Goal: Entertainment & Leisure: Consume media (video, audio)

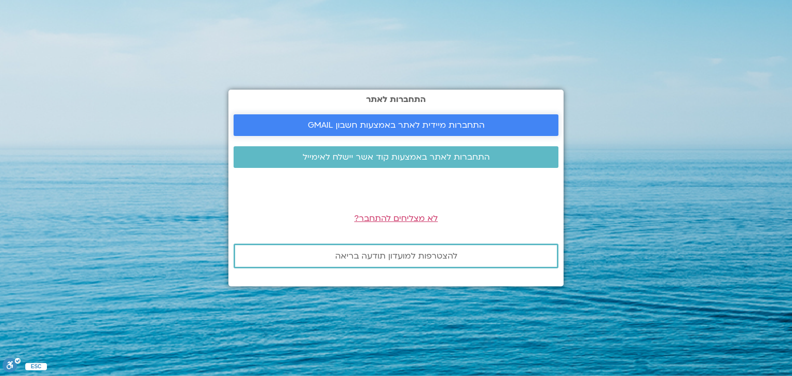
click at [327, 126] on span "התחברות מיידית לאתר באמצעות חשבון GMAIL" at bounding box center [396, 125] width 177 height 9
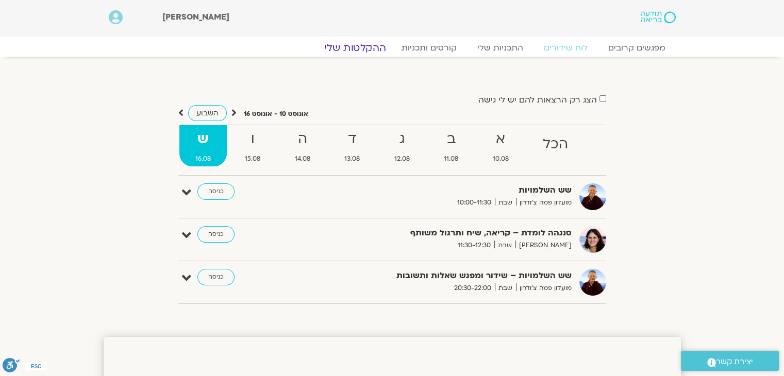
click at [366, 47] on link "ההקלטות שלי" at bounding box center [355, 48] width 87 height 12
click at [366, 46] on link "ההקלטות שלי" at bounding box center [355, 48] width 87 height 12
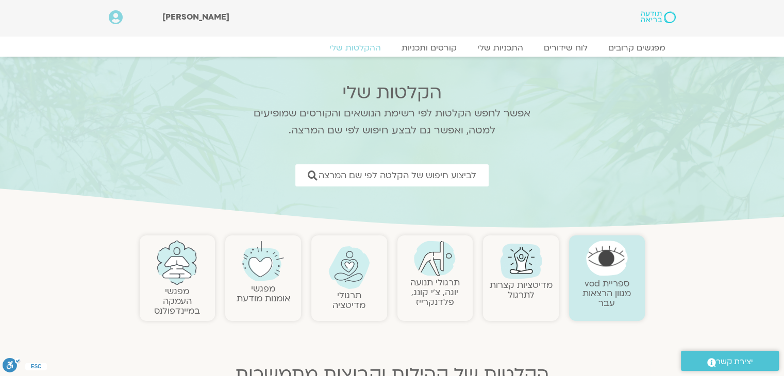
click at [443, 287] on link "תרגולי תנועה יוגה, צ׳י קונג, פלדנקרייז" at bounding box center [434, 292] width 49 height 31
click at [436, 274] on img at bounding box center [435, 259] width 42 height 36
click at [433, 258] on img at bounding box center [435, 259] width 42 height 36
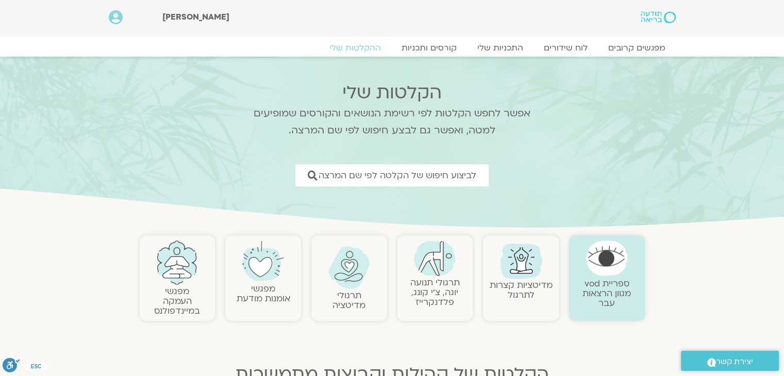
click at [433, 299] on link "תרגולי תנועה יוגה, צ׳י קונג, פלדנקרייז" at bounding box center [434, 292] width 49 height 31
click at [435, 265] on img at bounding box center [435, 259] width 42 height 36
click at [428, 294] on link "תרגולי תנועה יוגה, צ׳י קונג, פלדנקרייז" at bounding box center [434, 292] width 49 height 31
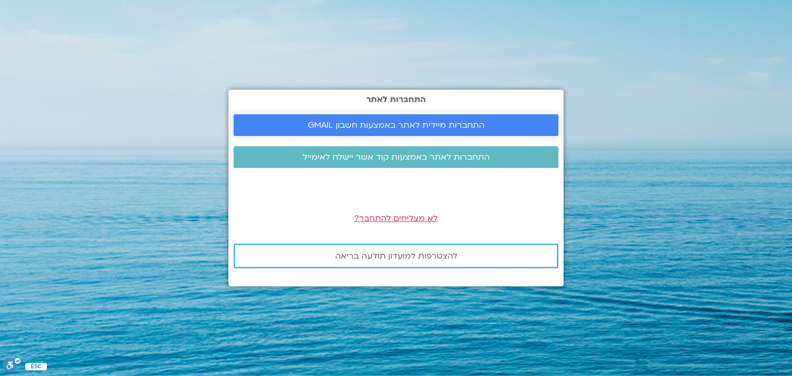
click at [353, 125] on span "התחברות מיידית לאתר באמצעות חשבון GMAIL" at bounding box center [396, 125] width 177 height 9
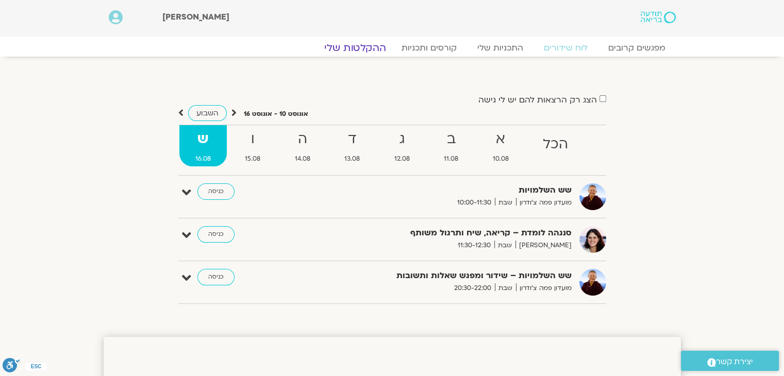
click at [361, 47] on link "ההקלטות שלי" at bounding box center [355, 48] width 87 height 12
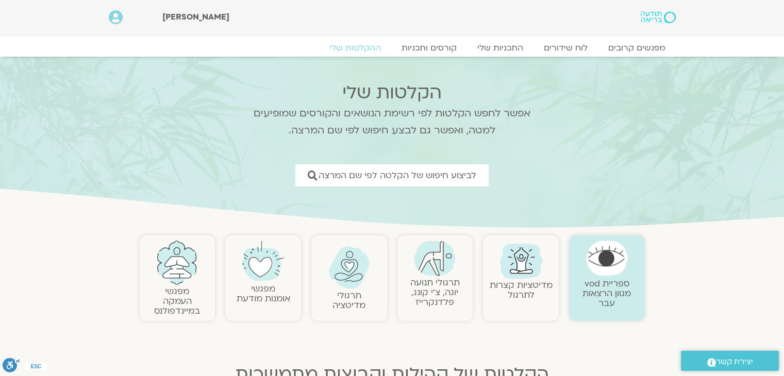
click at [427, 284] on link "תרגולי תנועה יוגה, צ׳י קונג, פלדנקרייז" at bounding box center [434, 292] width 49 height 31
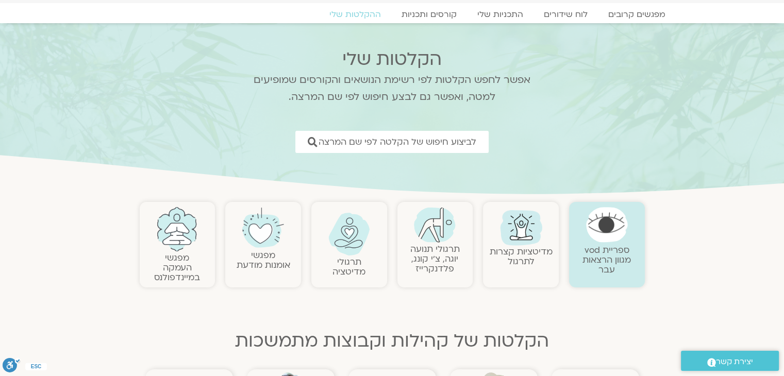
scroll to position [52, 0]
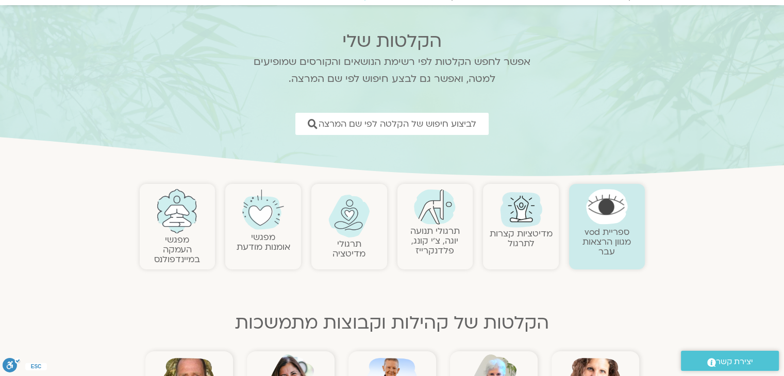
click at [429, 246] on link "תרגולי תנועה יוגה, צ׳י קונג, פלדנקרייז" at bounding box center [434, 240] width 49 height 31
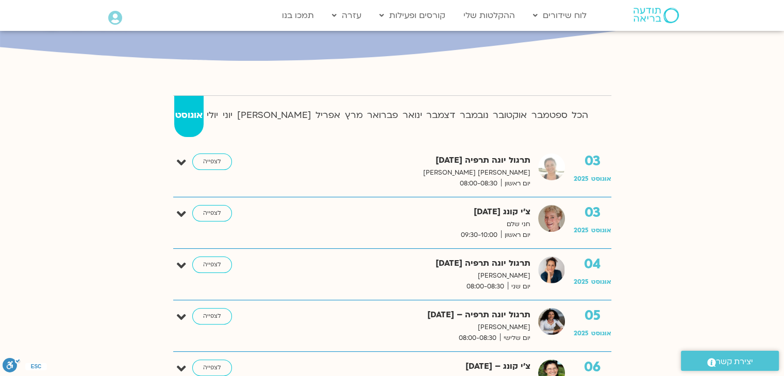
scroll to position [155, 0]
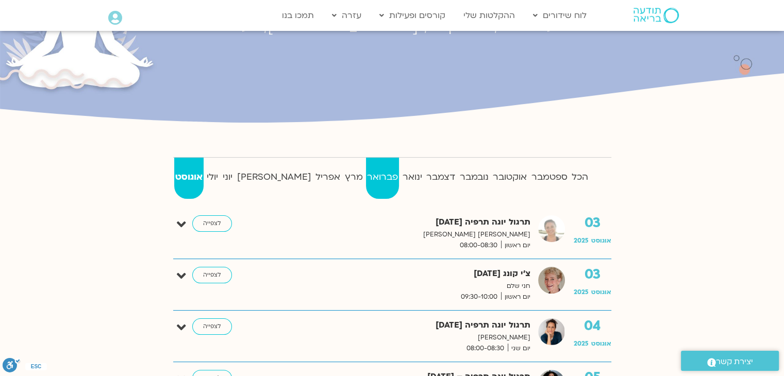
click at [366, 175] on strong "פברואר" at bounding box center [383, 177] width 34 height 15
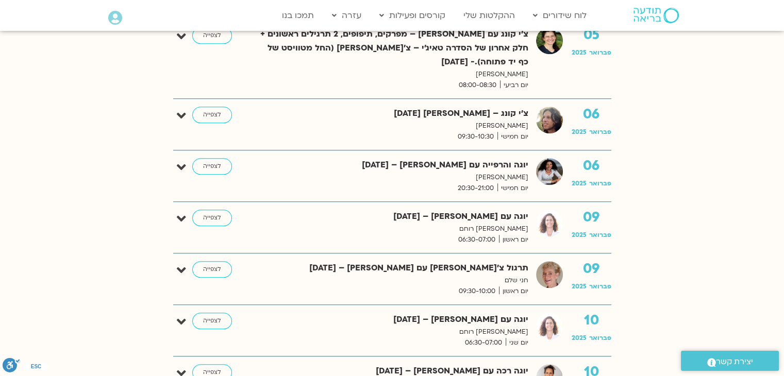
scroll to position [722, 0]
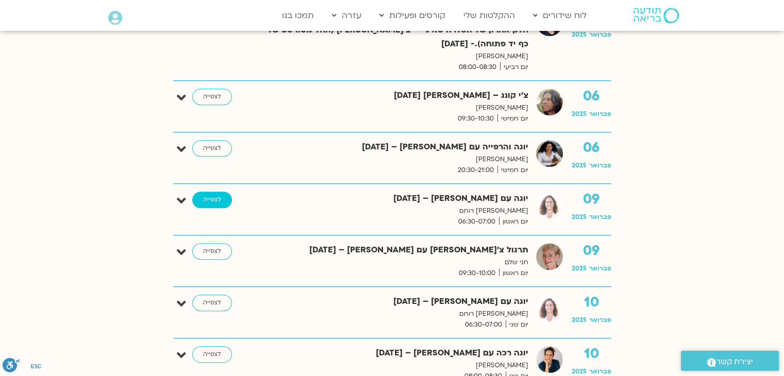
click at [209, 197] on link "לצפייה" at bounding box center [212, 200] width 40 height 16
